Goal: Task Accomplishment & Management: Manage account settings

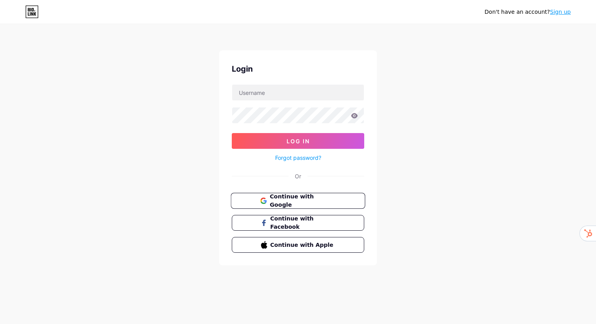
click at [285, 196] on button "Continue with Google" at bounding box center [298, 201] width 134 height 16
click at [289, 92] on input "text" at bounding box center [298, 93] width 132 height 16
click at [315, 89] on input "text" at bounding box center [298, 93] width 132 height 16
click at [414, 132] on div "Don't have an account? Sign up Login Log In Forgot password? Or Continue with G…" at bounding box center [298, 145] width 596 height 291
click at [281, 196] on button "Continue with Google" at bounding box center [298, 201] width 134 height 16
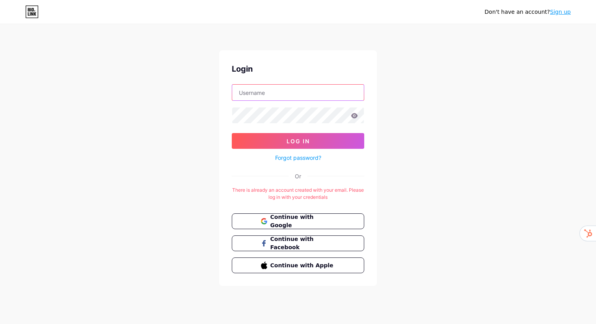
click at [298, 89] on input "text" at bounding box center [298, 93] width 132 height 16
type input "[EMAIL_ADDRESS][DOMAIN_NAME]"
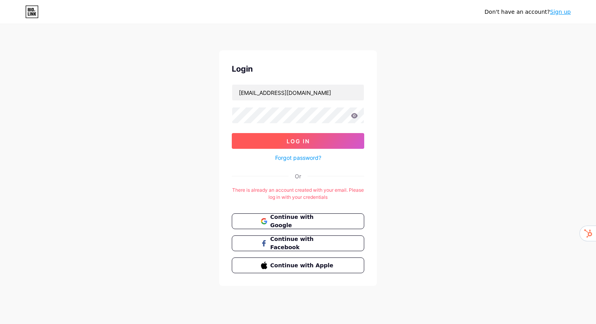
click at [315, 142] on button "Log In" at bounding box center [298, 141] width 132 height 16
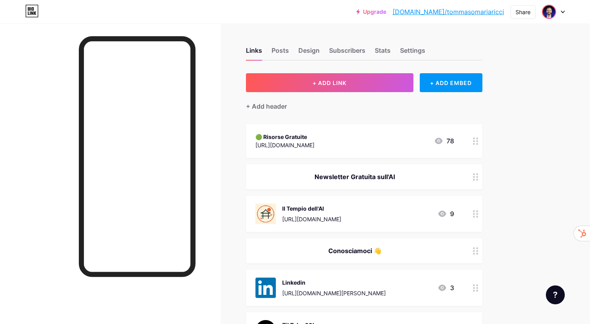
click at [315, 148] on div "[URL][DOMAIN_NAME]" at bounding box center [284, 145] width 59 height 8
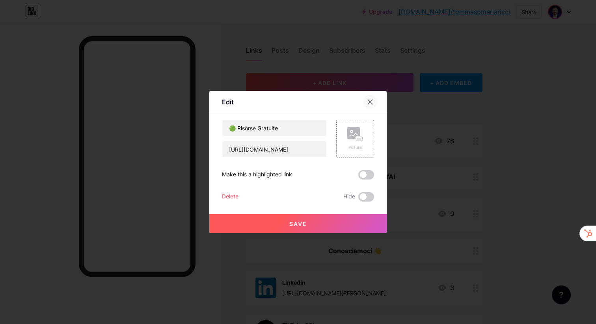
click at [370, 104] on icon at bounding box center [370, 102] width 6 height 6
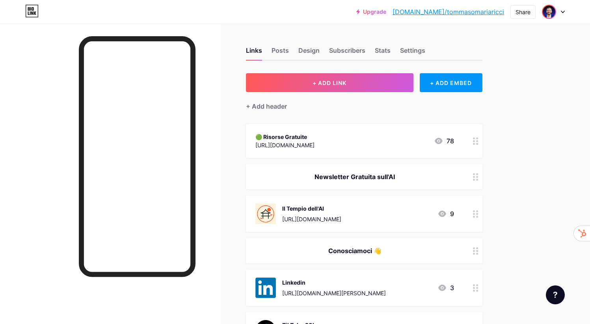
click at [315, 140] on div "🟢 Risorse Gratuite" at bounding box center [284, 137] width 59 height 8
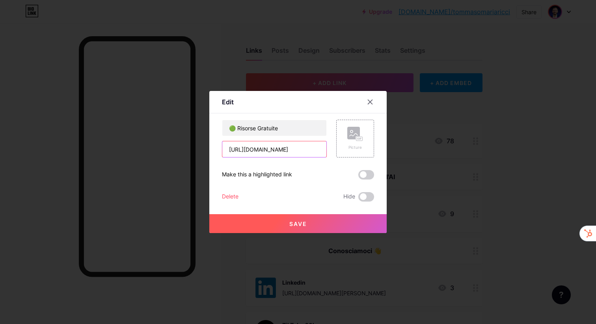
click at [289, 149] on input "[URL][DOMAIN_NAME]" at bounding box center [274, 150] width 104 height 16
click at [289, 148] on input "[URL][DOMAIN_NAME]" at bounding box center [274, 150] width 104 height 16
paste input "-general/?utm_source=[DOMAIN_NAME]&utm_medium=[DOMAIN_NAME]&utm_campaign=[DOMAI…"
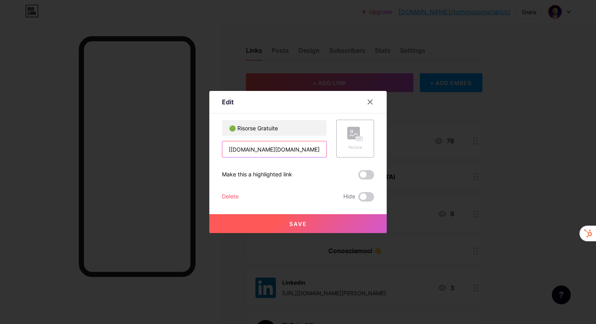
type input "[URL][DOMAIN_NAME][DOMAIN_NAME][DOMAIN_NAME][DOMAIN_NAME][DOMAIN_NAME]"
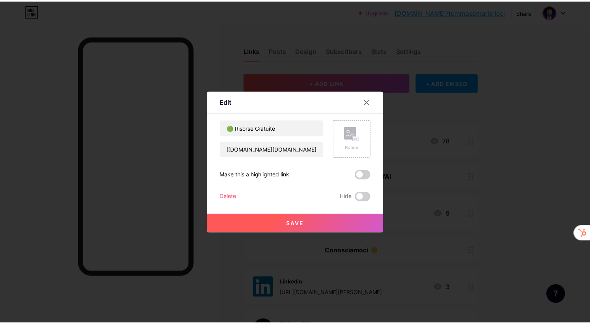
scroll to position [0, 0]
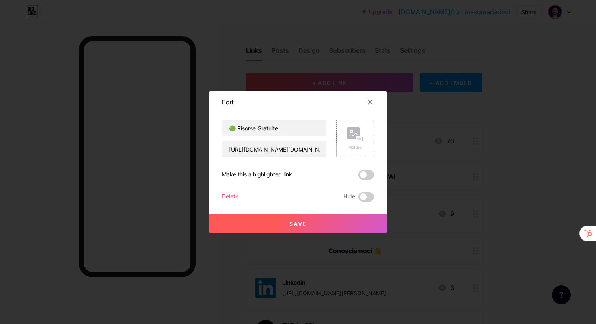
click at [304, 224] on span "Save" at bounding box center [298, 224] width 18 height 7
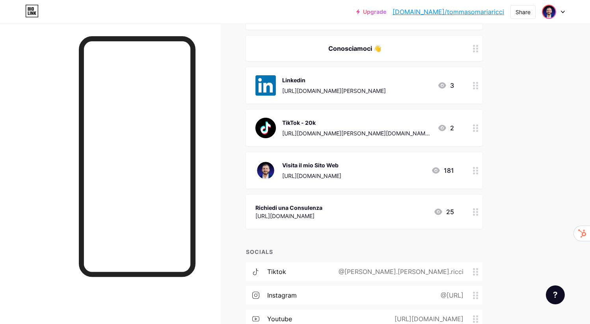
scroll to position [202, 0]
click at [322, 213] on div "[URL][DOMAIN_NAME]" at bounding box center [288, 216] width 67 height 8
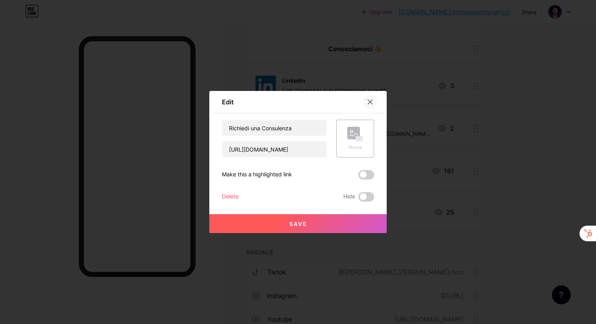
click at [368, 107] on div at bounding box center [370, 102] width 14 height 14
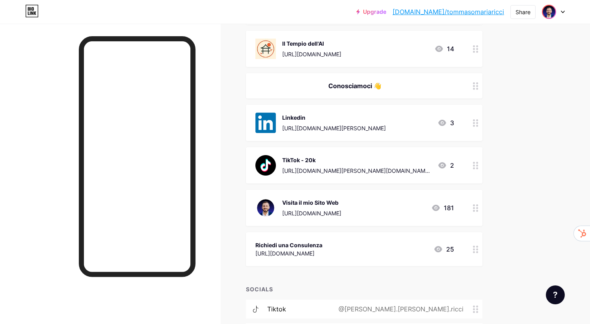
scroll to position [195, 0]
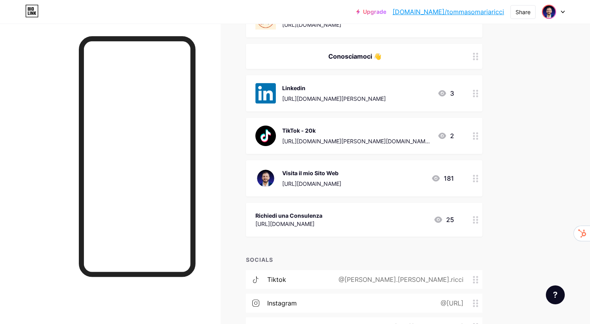
click at [341, 182] on div "[URL][DOMAIN_NAME]" at bounding box center [311, 184] width 59 height 8
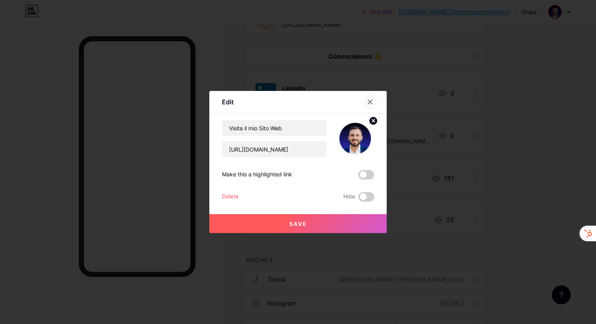
click at [370, 105] on div at bounding box center [370, 102] width 14 height 14
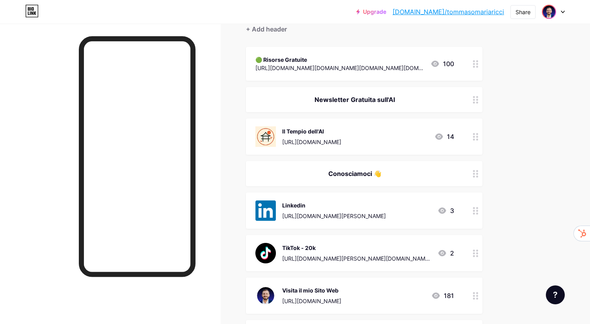
scroll to position [0, 0]
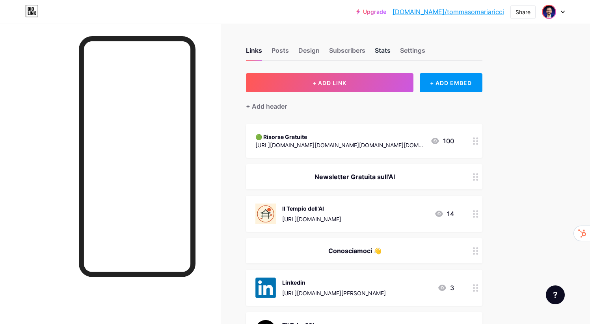
click at [378, 52] on div "Stats" at bounding box center [383, 53] width 16 height 14
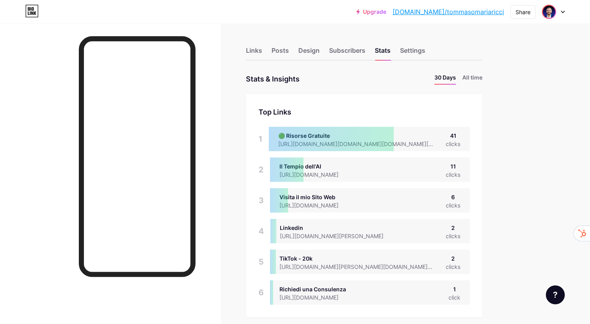
click at [475, 74] on li "All time" at bounding box center [472, 78] width 20 height 11
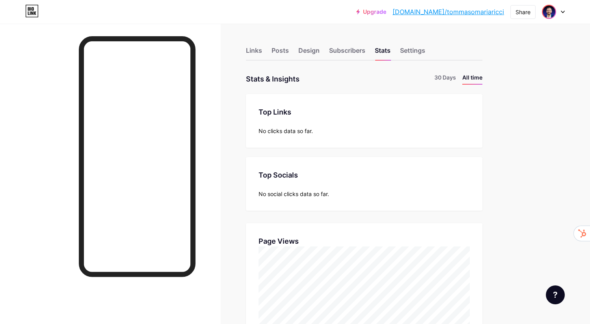
click at [248, 52] on div "Links" at bounding box center [254, 53] width 16 height 14
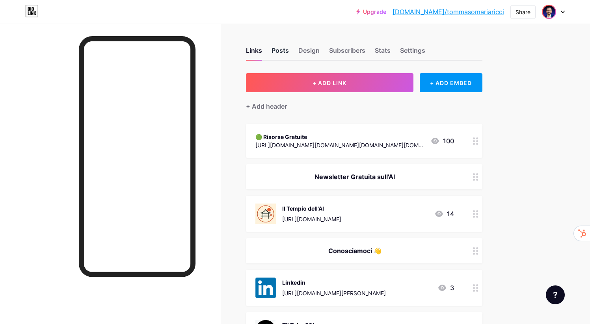
click at [281, 51] on div "Posts" at bounding box center [280, 53] width 17 height 14
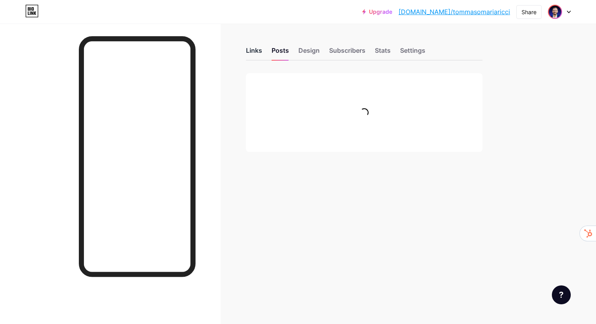
click at [255, 52] on div "Links" at bounding box center [254, 53] width 16 height 14
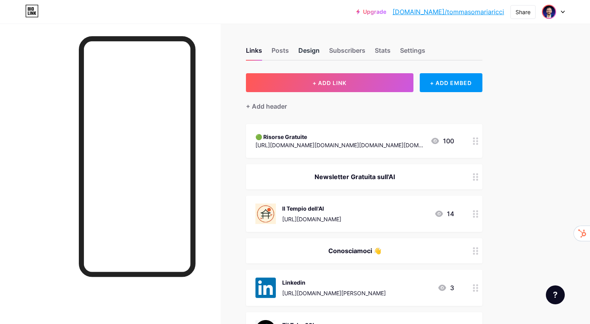
click at [301, 51] on div "Design" at bounding box center [308, 53] width 21 height 14
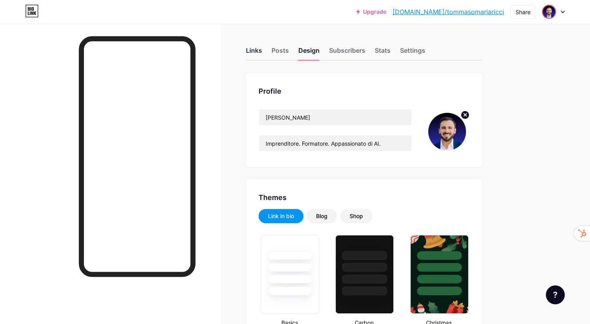
click at [248, 52] on div "Links" at bounding box center [254, 53] width 16 height 14
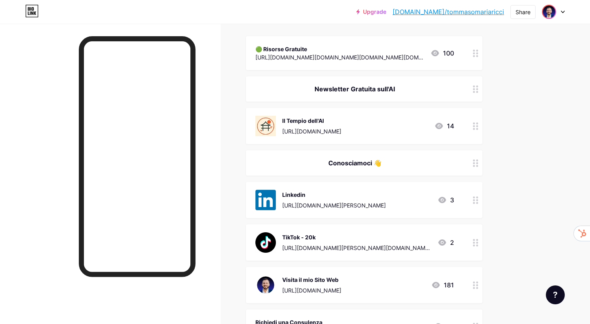
scroll to position [89, 0]
